Goal: Find specific page/section: Find specific page/section

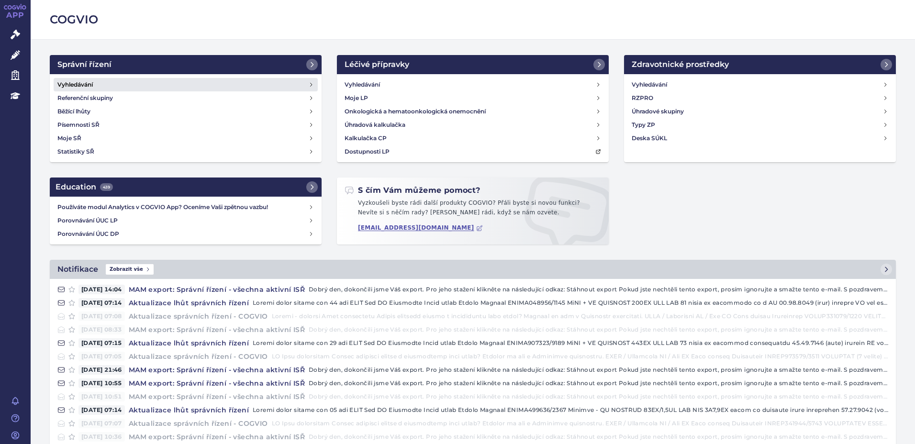
click at [81, 84] on h4 "Vyhledávání" at bounding box center [74, 85] width 35 height 10
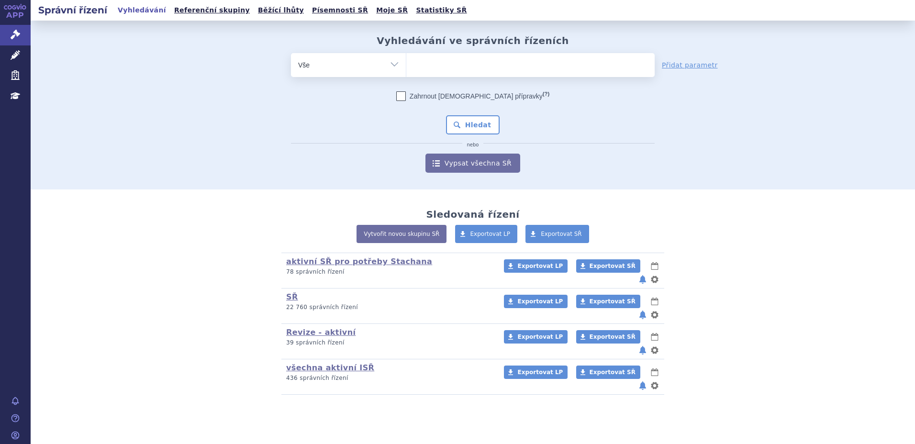
click at [448, 66] on ul at bounding box center [530, 63] width 248 height 20
click at [406, 66] on select at bounding box center [406, 65] width 0 height 24
paste input "SUKLS103005/2024"
type input "SUKLS103005/2024"
select select "SUKLS103005/2024"
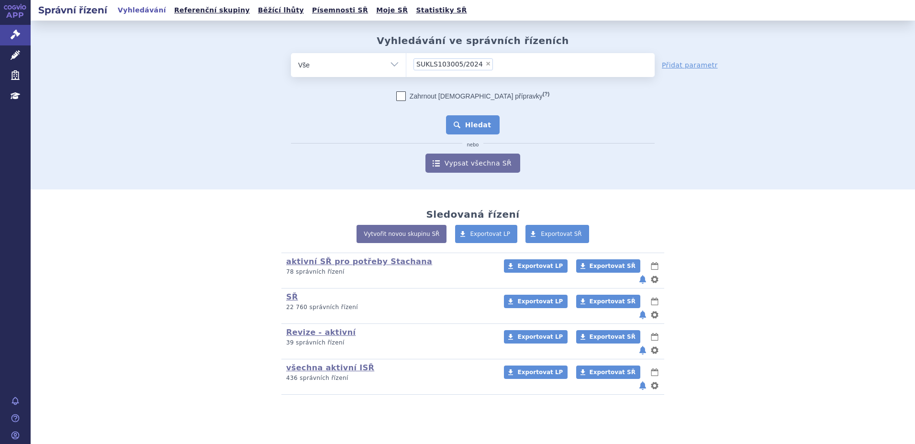
click at [476, 123] on button "Hledat" at bounding box center [473, 124] width 54 height 19
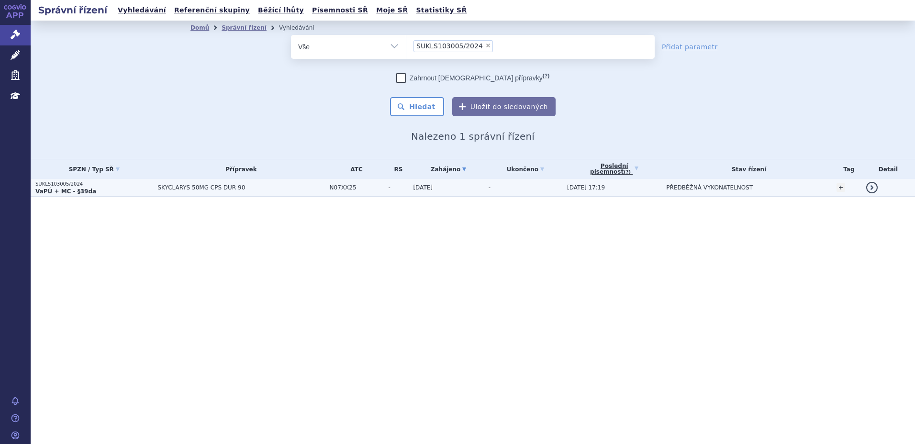
click at [125, 191] on p "VaPÚ + MC - §39da" at bounding box center [93, 192] width 117 height 8
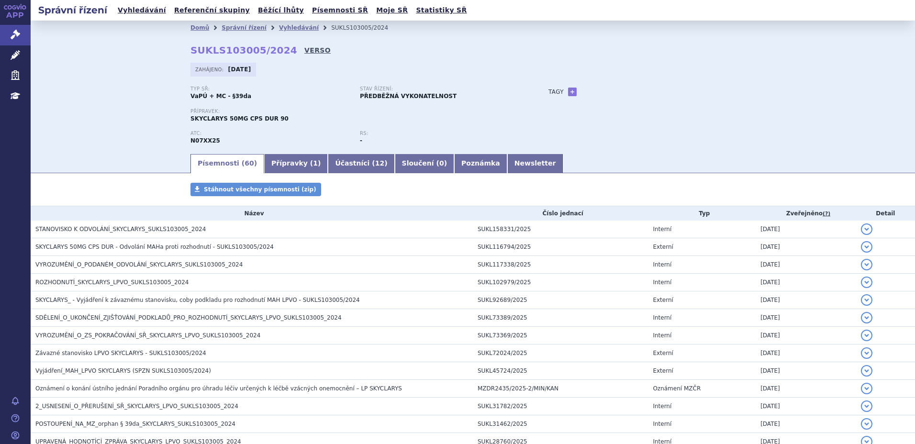
click at [304, 48] on link "VERSO" at bounding box center [317, 50] width 26 height 10
